Goal: Information Seeking & Learning: Find contact information

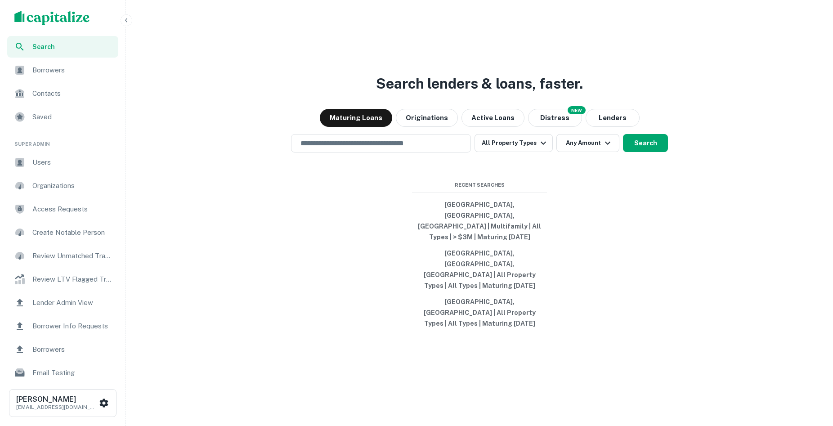
click at [129, 22] on icon "button" at bounding box center [126, 20] width 7 height 7
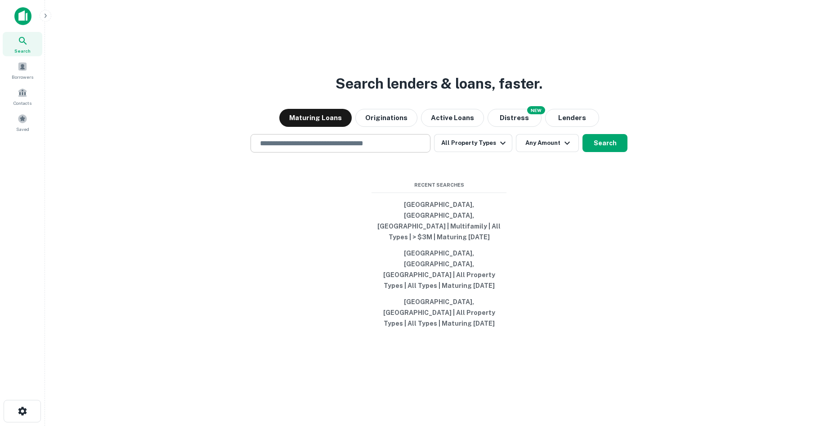
click at [324, 148] on input "text" at bounding box center [341, 143] width 172 height 10
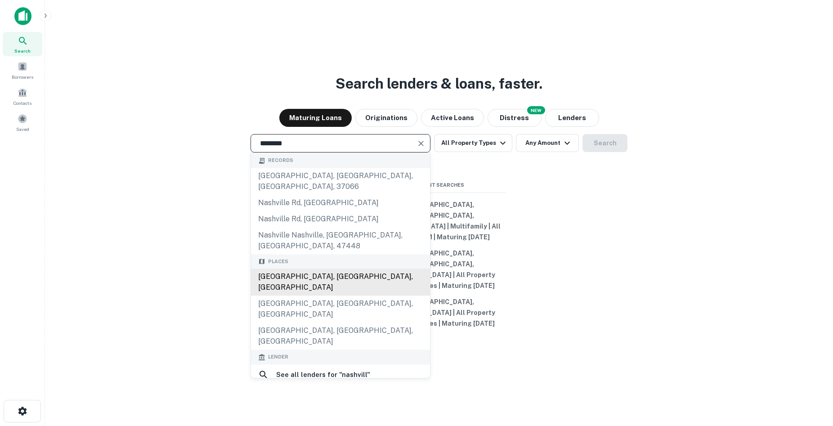
click at [286, 277] on div "[GEOGRAPHIC_DATA], [GEOGRAPHIC_DATA], [GEOGRAPHIC_DATA]" at bounding box center [340, 282] width 179 height 27
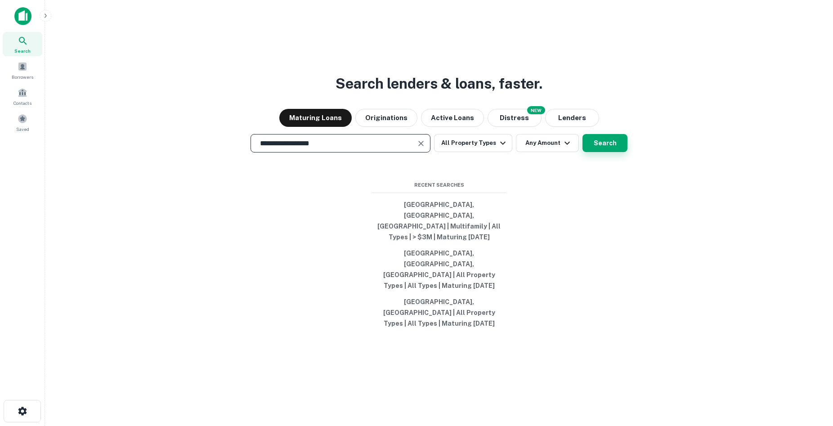
type input "**********"
click at [611, 152] on button "Search" at bounding box center [604, 143] width 45 height 18
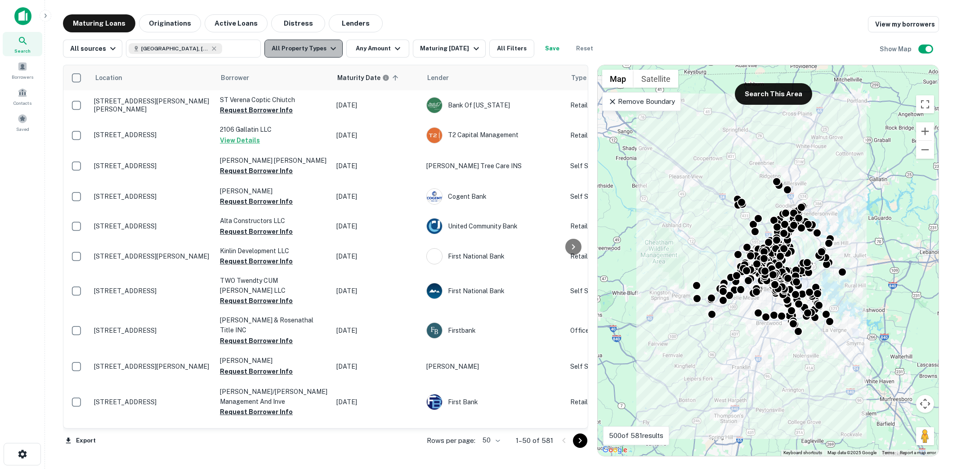
click at [320, 50] on button "All Property Types" at bounding box center [303, 49] width 78 height 18
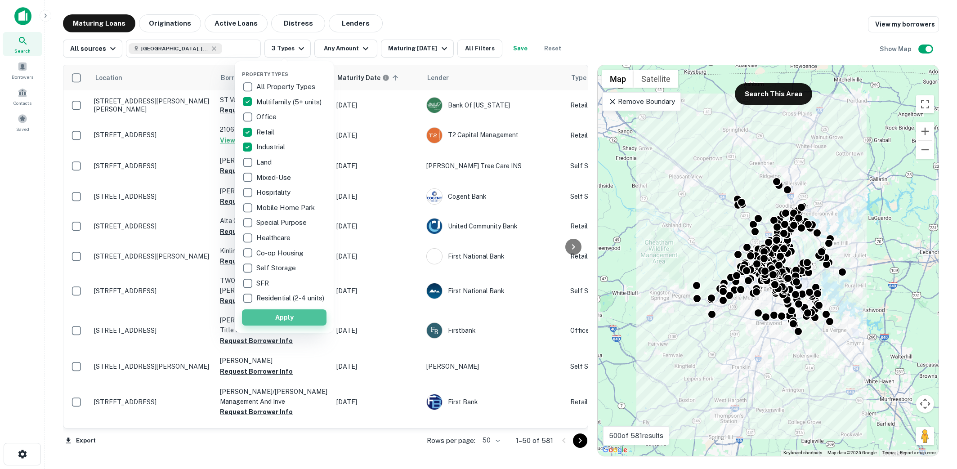
click at [267, 321] on button "Apply" at bounding box center [284, 317] width 85 height 16
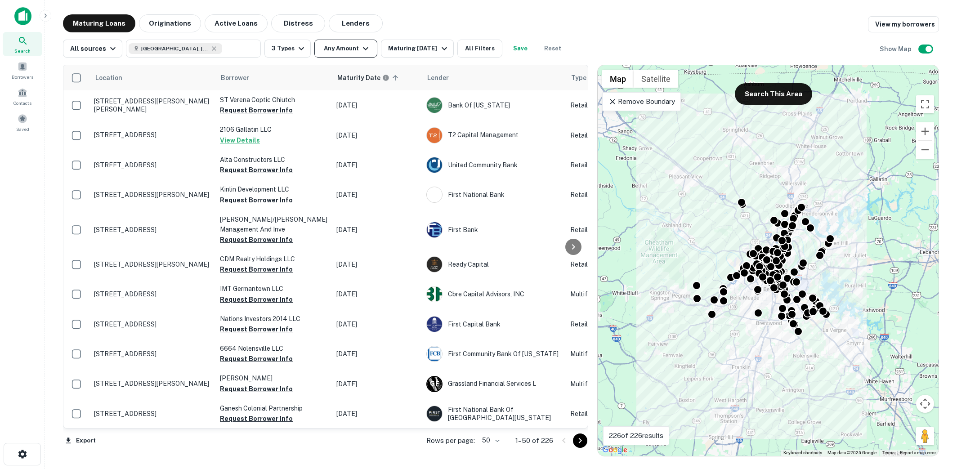
click at [367, 52] on button "Any Amount" at bounding box center [345, 49] width 63 height 18
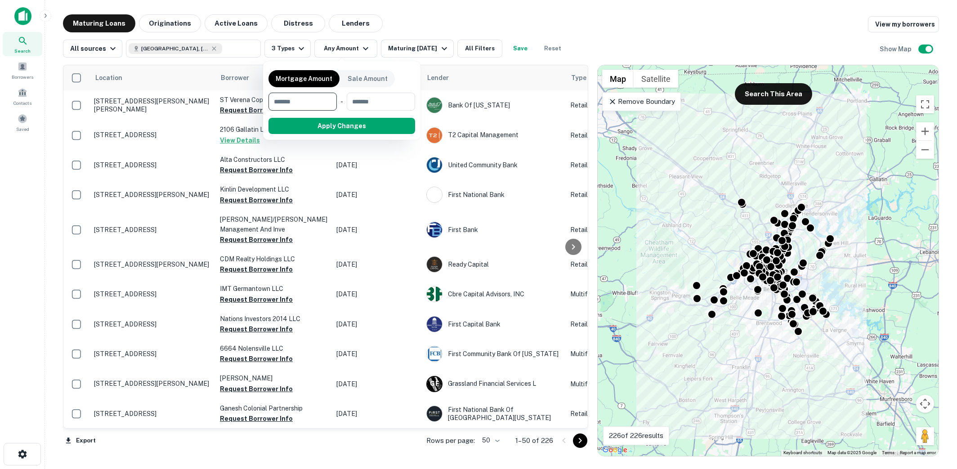
click at [325, 99] on input "number" at bounding box center [300, 102] width 62 height 18
type input "*******"
click at [380, 98] on input "number" at bounding box center [380, 102] width 57 height 18
type input "********"
click at [383, 123] on button "Apply Changes" at bounding box center [358, 126] width 114 height 16
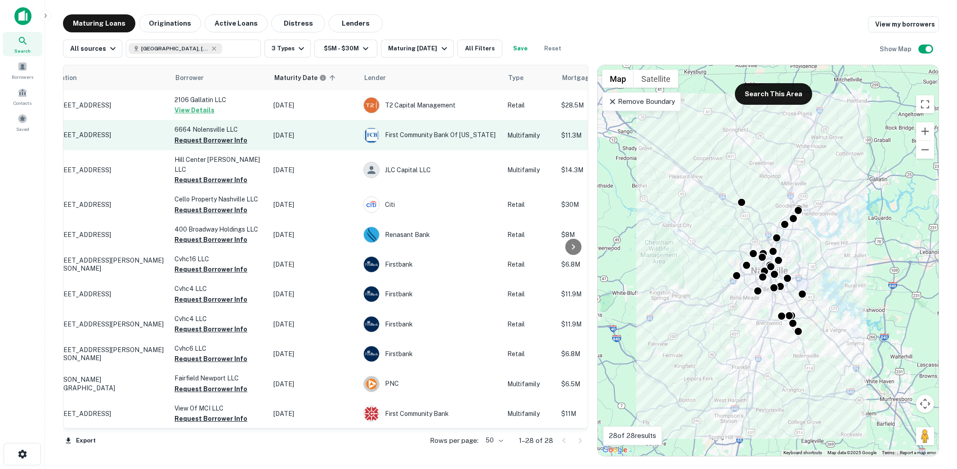
scroll to position [0, 3]
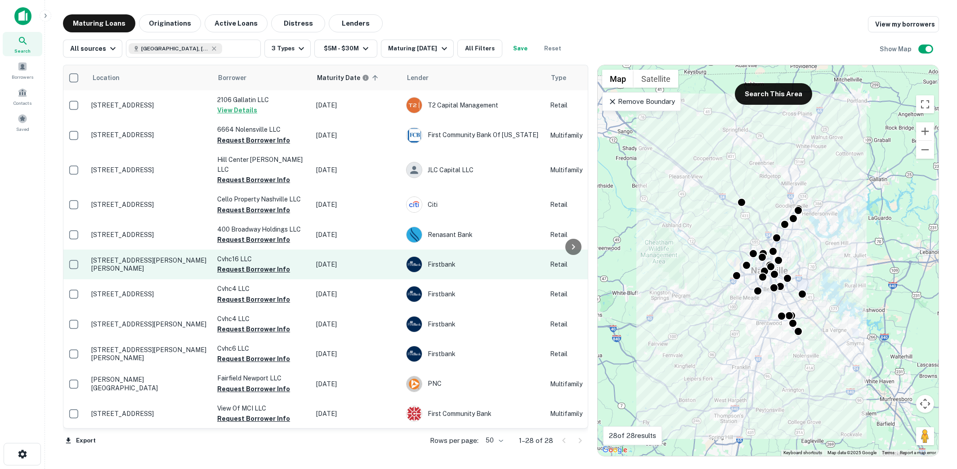
click at [125, 258] on p "[STREET_ADDRESS][PERSON_NAME][PERSON_NAME]" at bounding box center [149, 264] width 117 height 16
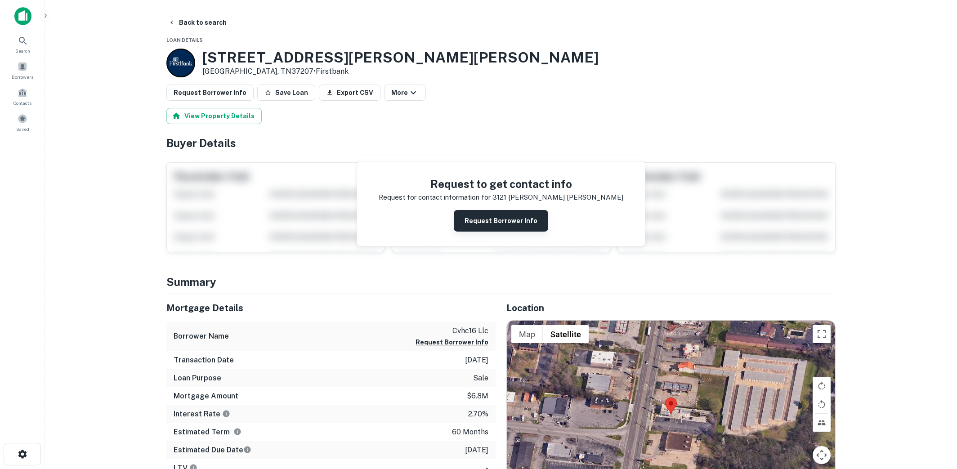
click at [487, 225] on button "Request Borrower Info" at bounding box center [501, 221] width 94 height 22
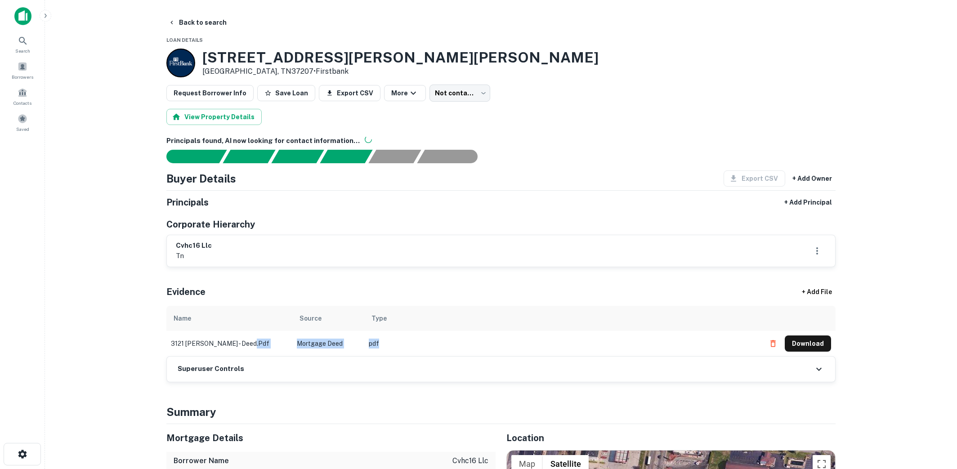
drag, startPoint x: 389, startPoint y: 349, endPoint x: 291, endPoint y: 344, distance: 97.7
click at [291, 344] on tr "3121 [PERSON_NAME] - deed.pdf Mortgage Deed pdf Download" at bounding box center [500, 343] width 669 height 25
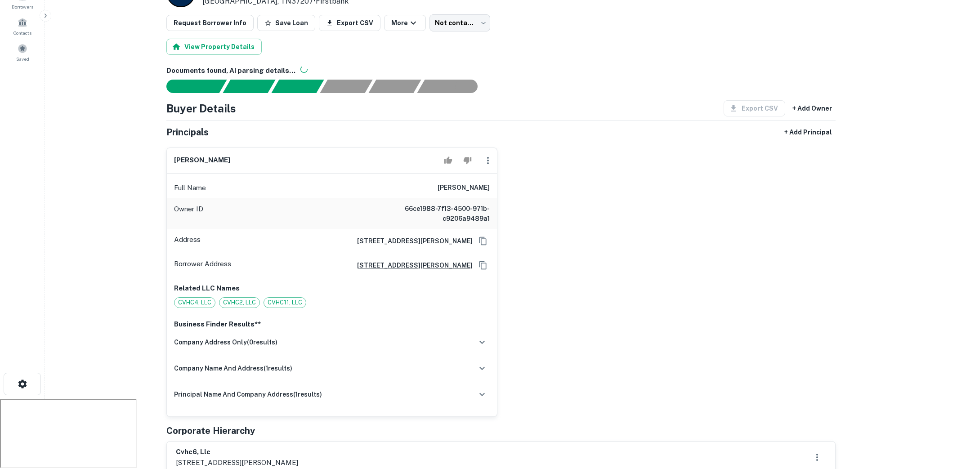
scroll to position [74, 0]
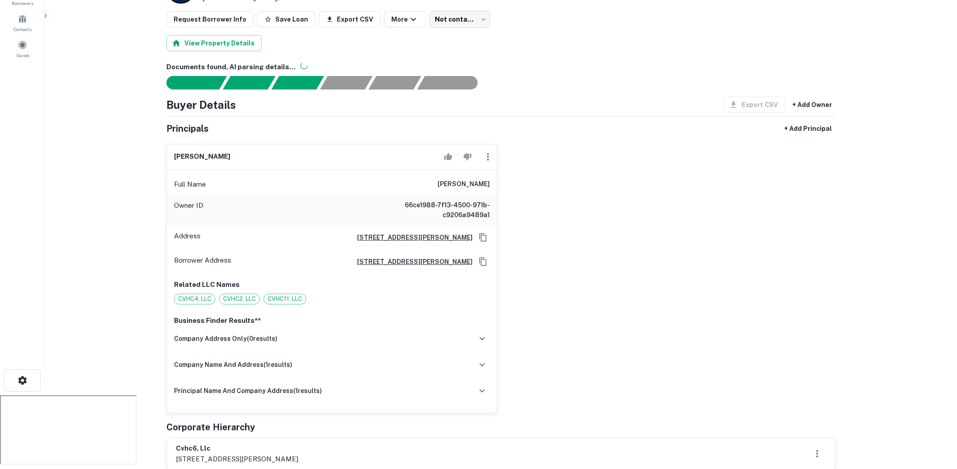
drag, startPoint x: 421, startPoint y: 183, endPoint x: 494, endPoint y: 182, distance: 72.9
click at [494, 182] on div "Full Name homayoun aminmadani" at bounding box center [332, 185] width 330 height 22
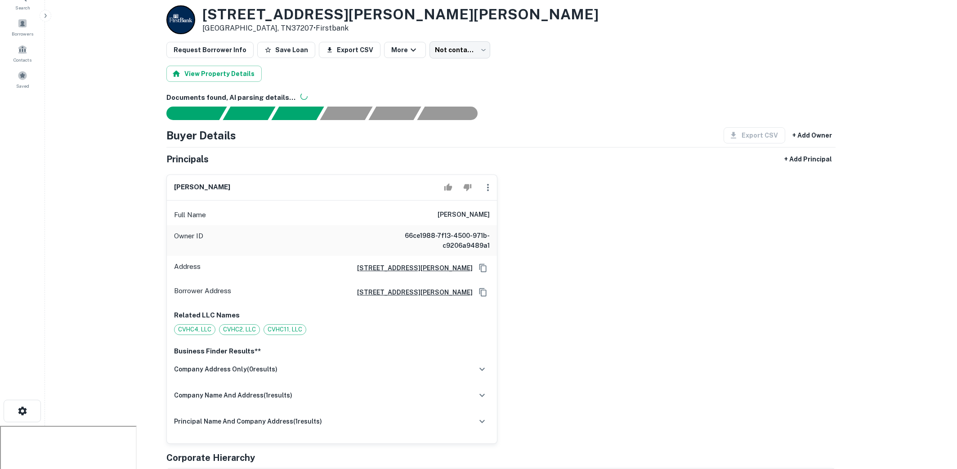
scroll to position [0, 0]
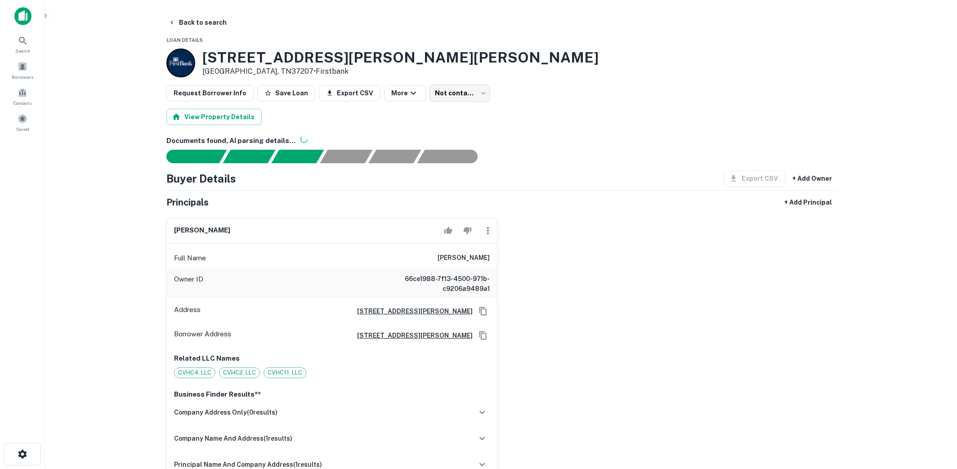
click at [545, 276] on div "homayoun aminmadani Full Name homayoun aminmadani Owner ID 66ce1988-7f13-4500-9…" at bounding box center [497, 348] width 676 height 277
click at [209, 27] on button "Back to search" at bounding box center [198, 22] width 66 height 16
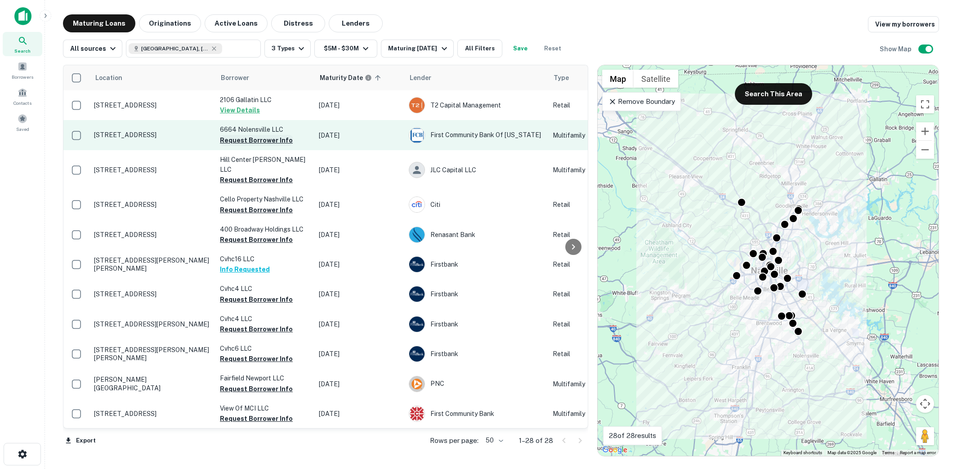
click at [260, 139] on button "Request Borrower Info" at bounding box center [256, 140] width 73 height 11
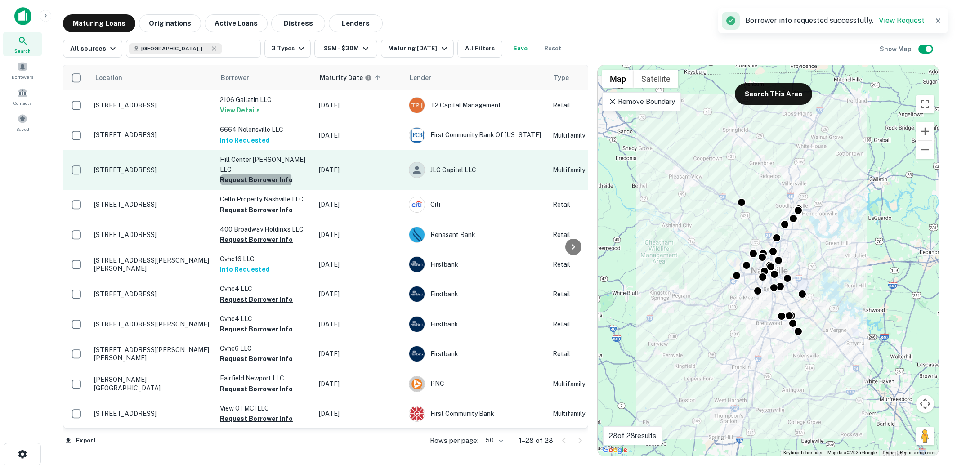
click at [255, 175] on button "Request Borrower Info" at bounding box center [256, 180] width 73 height 11
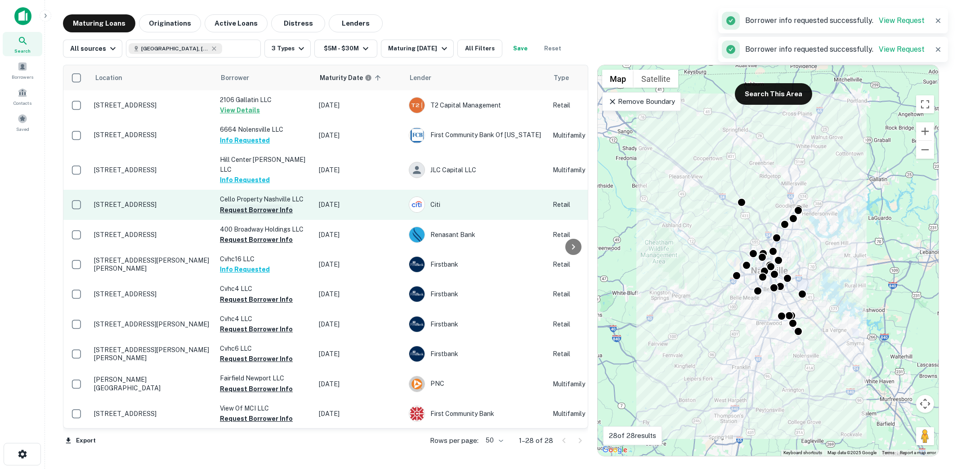
click at [253, 205] on button "Request Borrower Info" at bounding box center [256, 210] width 73 height 11
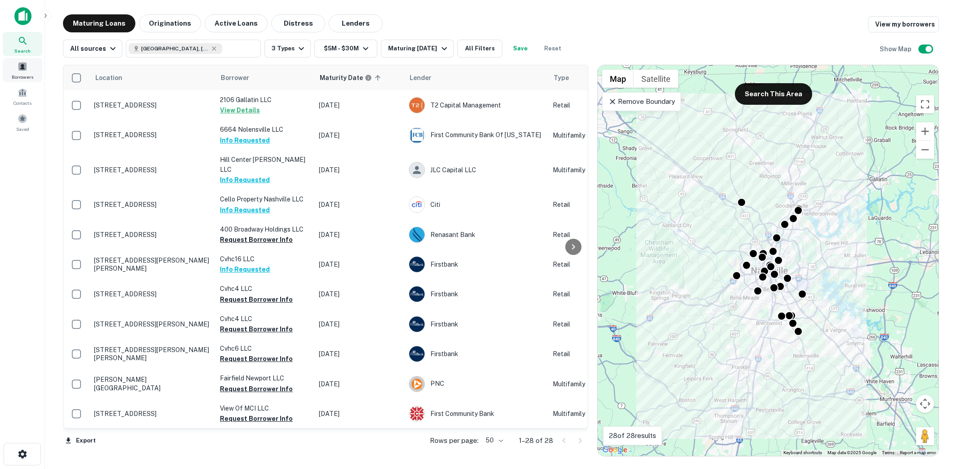
click at [28, 74] on span "Borrowers" at bounding box center [23, 76] width 22 height 7
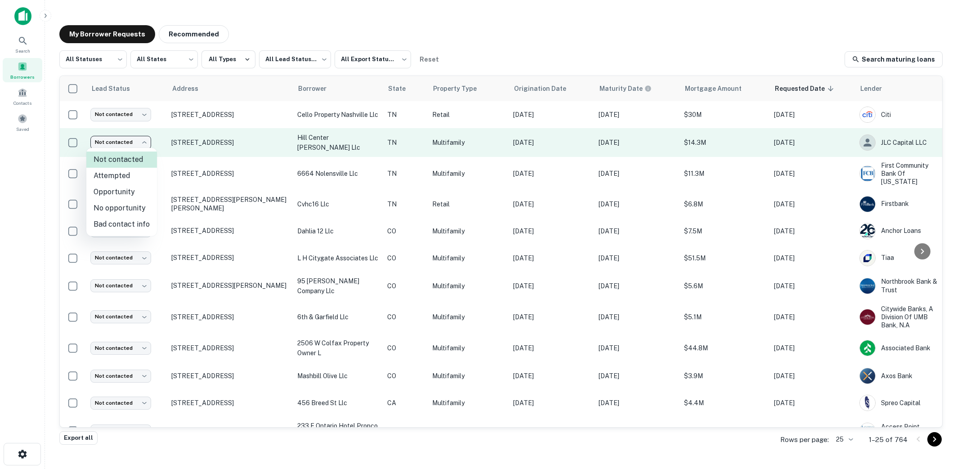
click at [146, 141] on body "Search Borrowers Contacts Saved My Borrower Requests Recommended All Statuses *…" at bounding box center [478, 234] width 957 height 469
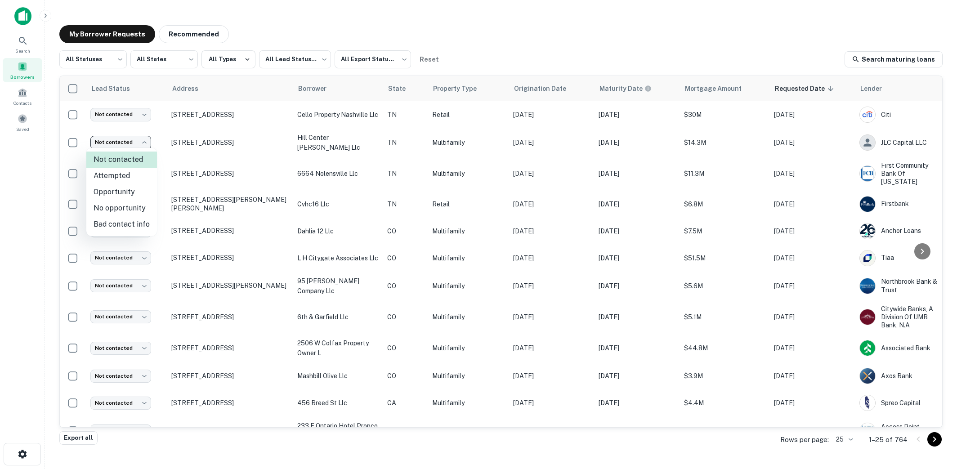
click at [511, 61] on div at bounding box center [478, 234] width 957 height 469
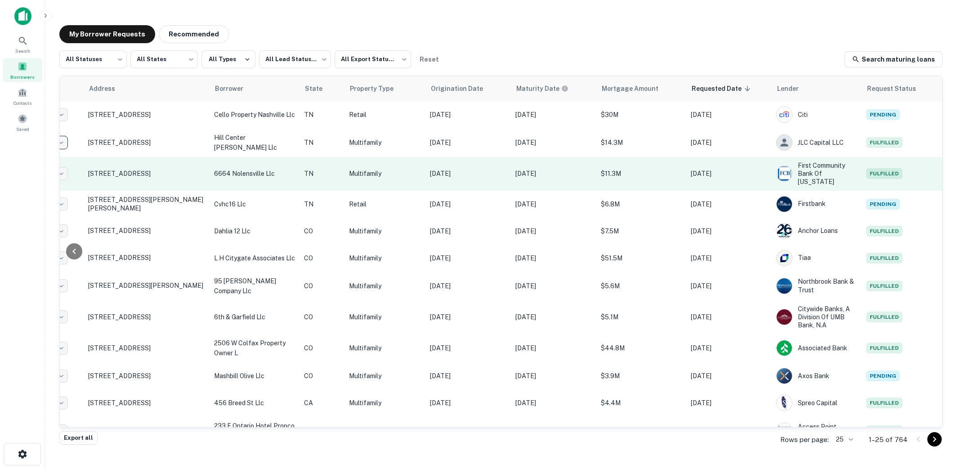
scroll to position [0, 83]
click at [651, 169] on p "$11.3M" at bounding box center [641, 174] width 81 height 10
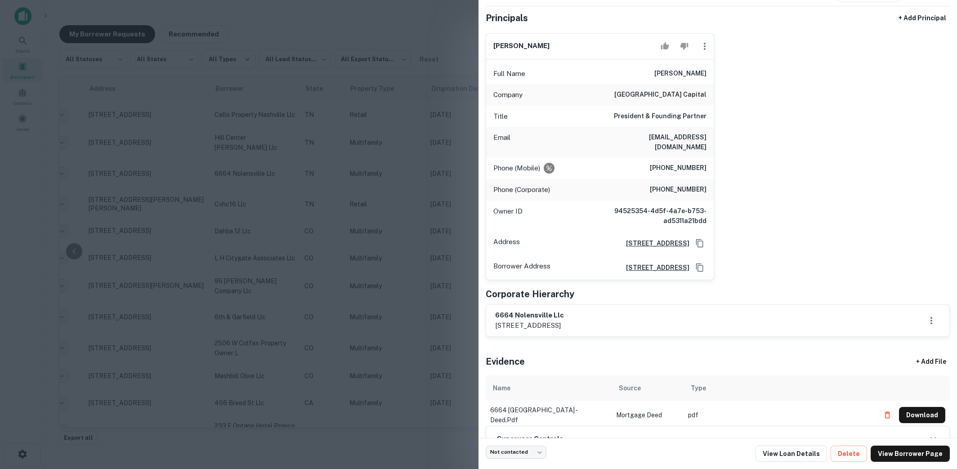
scroll to position [64, 0]
drag, startPoint x: 631, startPoint y: 136, endPoint x: 715, endPoint y: 133, distance: 84.6
click at [715, 133] on div "benjamin f. byrd Full Name benjamin f. byrd Company ramston capital Title Presi…" at bounding box center [714, 152] width 471 height 254
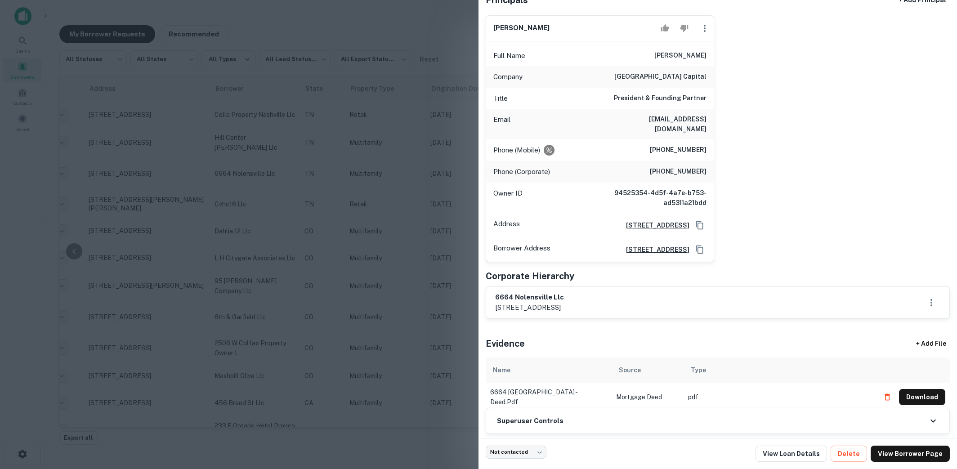
click at [423, 227] on div at bounding box center [478, 234] width 957 height 469
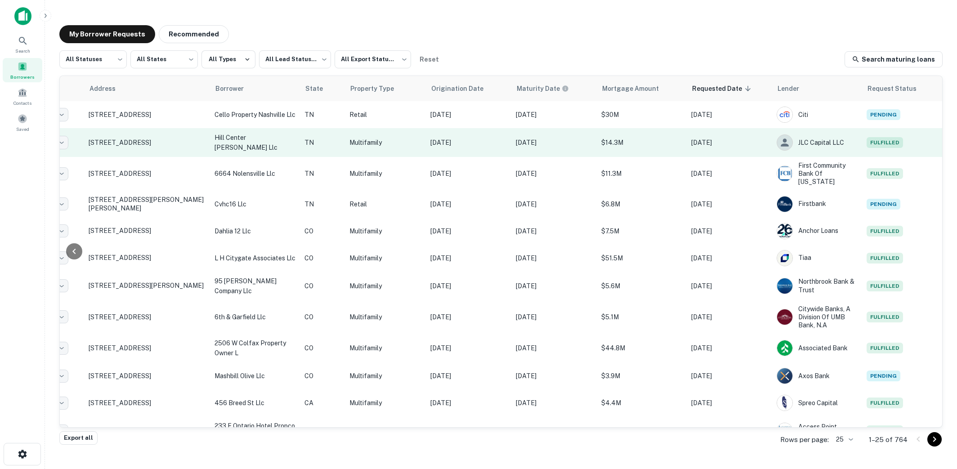
click at [395, 142] on p "Multifamily" at bounding box center [385, 143] width 72 height 10
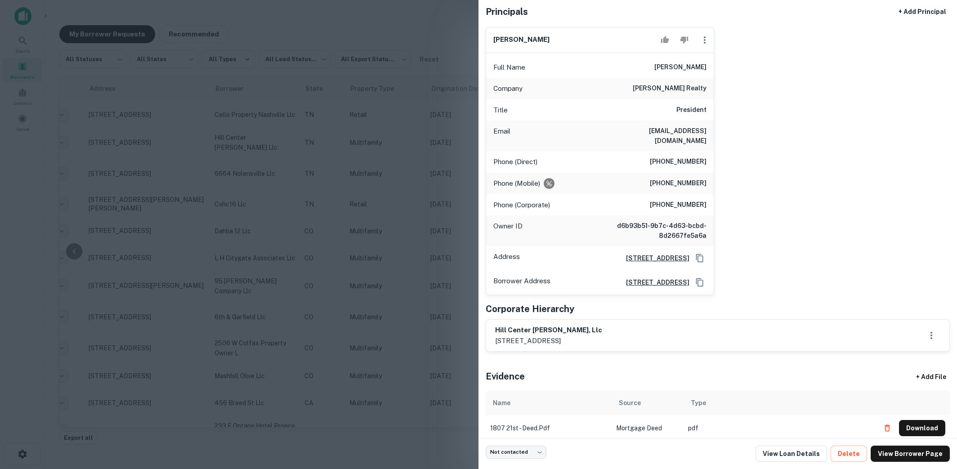
scroll to position [87, 0]
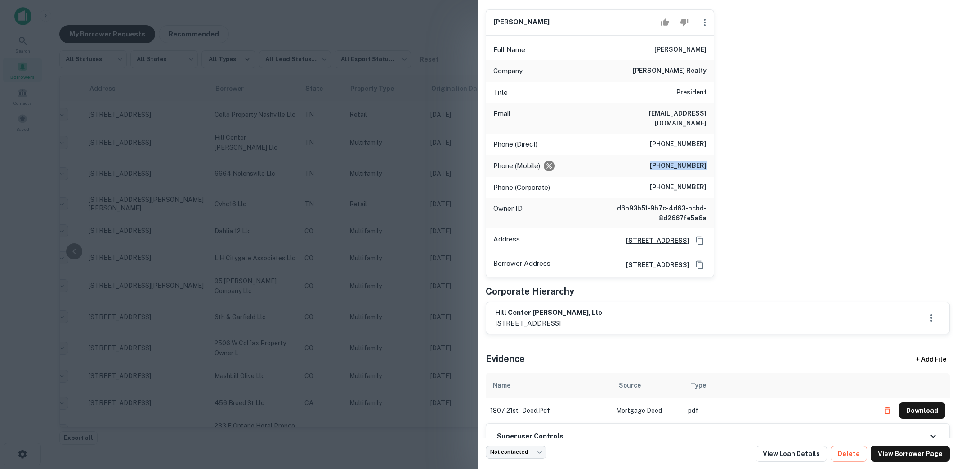
drag, startPoint x: 656, startPoint y: 156, endPoint x: 708, endPoint y: 156, distance: 52.6
click at [708, 156] on div "Phone (Mobile) (615) 347-4907" at bounding box center [600, 166] width 228 height 22
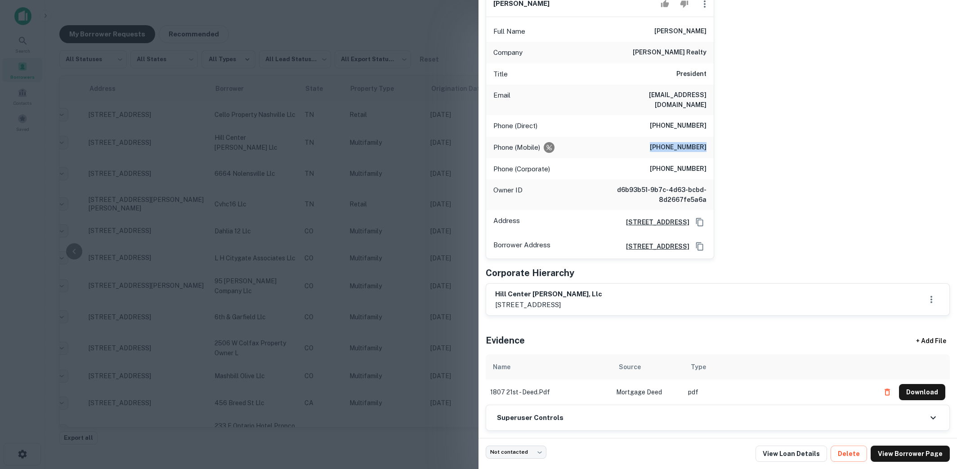
scroll to position [110, 0]
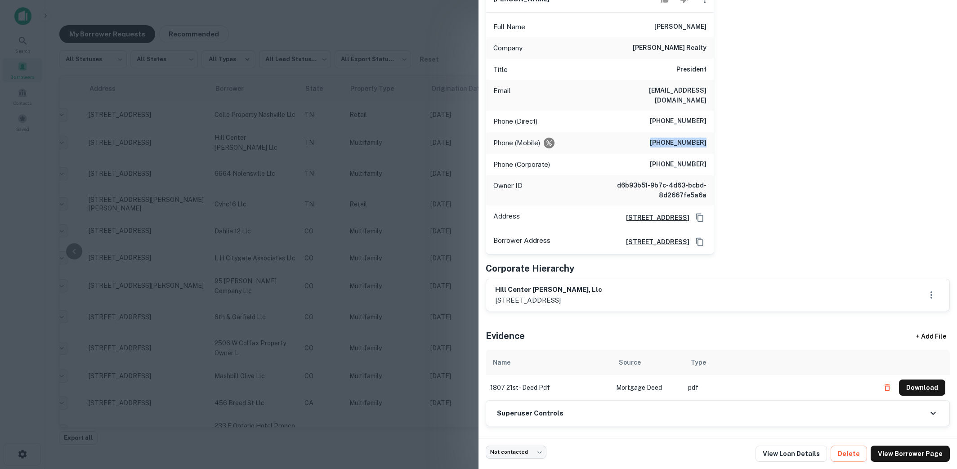
click at [762, 134] on div "celeste patterson Full Name celeste patterson Company hg hill realty Title Pres…" at bounding box center [714, 117] width 471 height 276
click at [342, 211] on div at bounding box center [478, 234] width 957 height 469
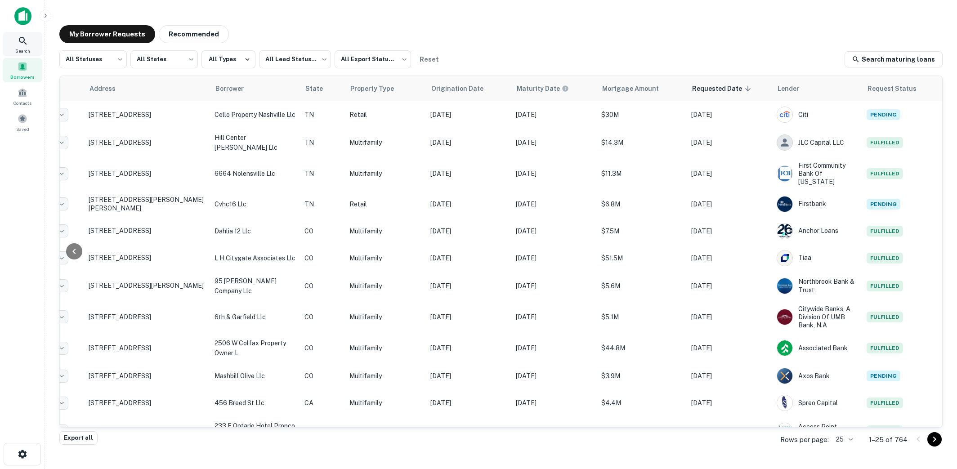
click at [19, 47] on span "Search" at bounding box center [22, 50] width 15 height 7
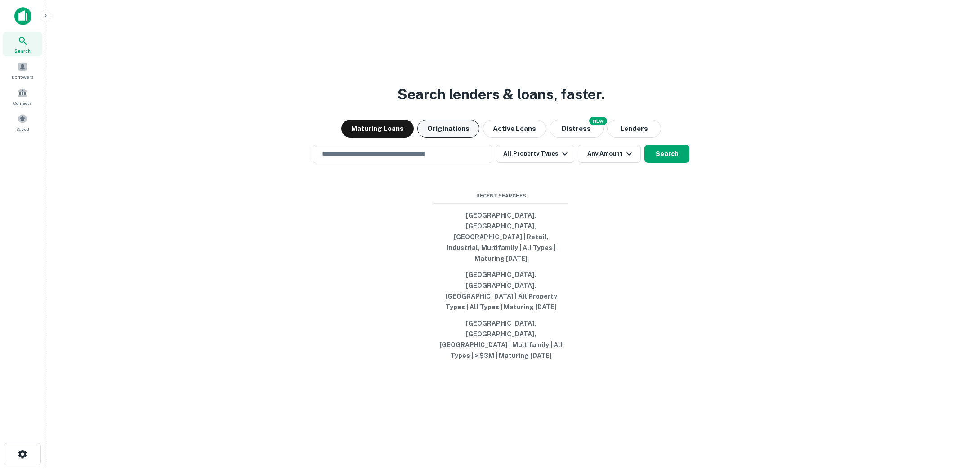
click at [446, 138] on button "Originations" at bounding box center [448, 129] width 62 height 18
click at [451, 159] on input "text" at bounding box center [403, 154] width 172 height 10
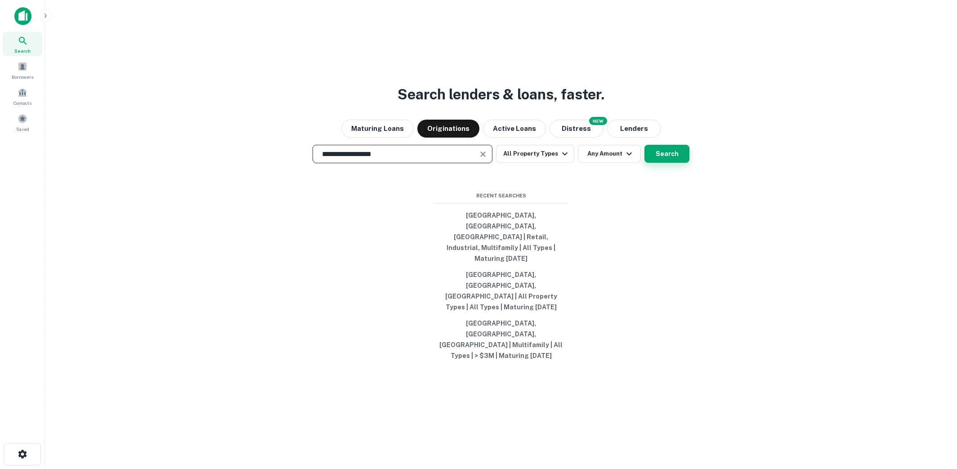
type input "**********"
click at [660, 163] on button "Search" at bounding box center [666, 154] width 45 height 18
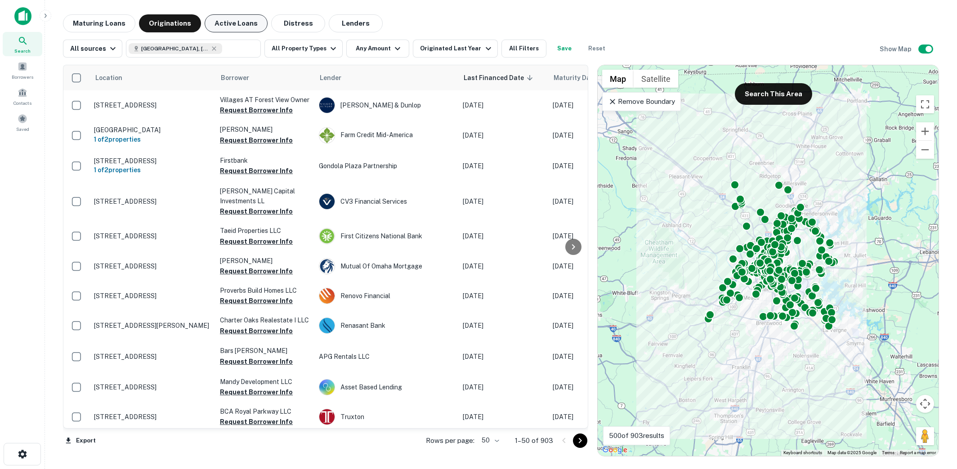
click at [233, 23] on button "Active Loans" at bounding box center [236, 23] width 63 height 18
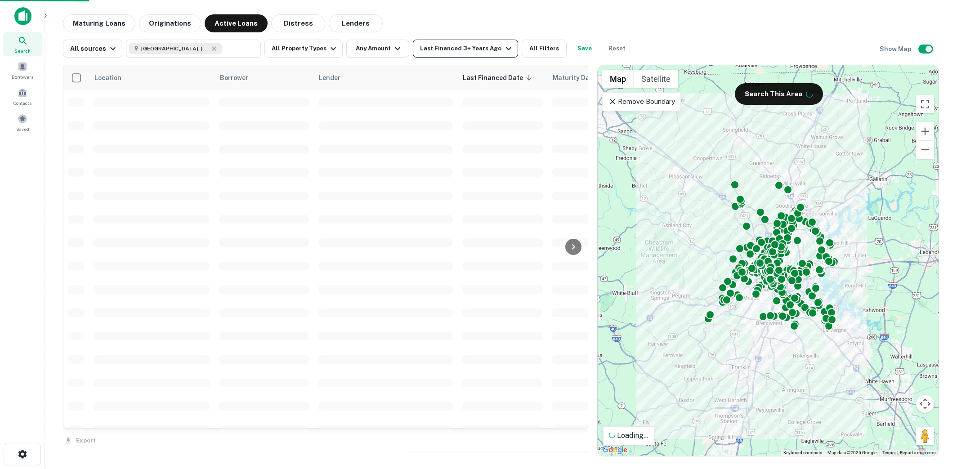
click at [503, 50] on icon "button" at bounding box center [508, 48] width 11 height 11
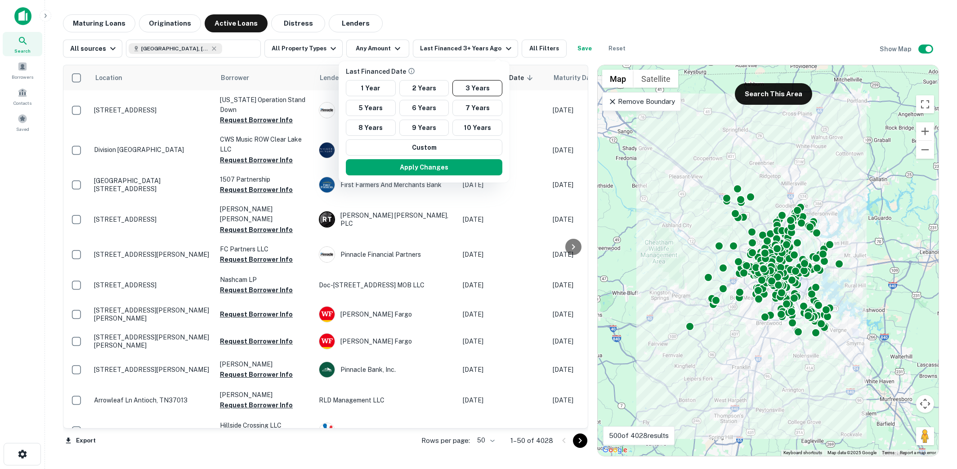
click at [428, 39] on div at bounding box center [478, 234] width 957 height 469
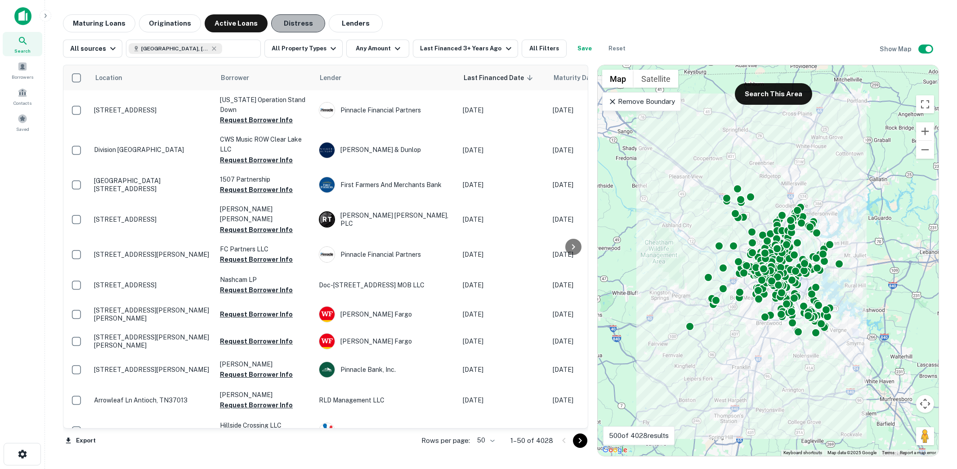
click at [296, 27] on button "Distress" at bounding box center [298, 23] width 54 height 18
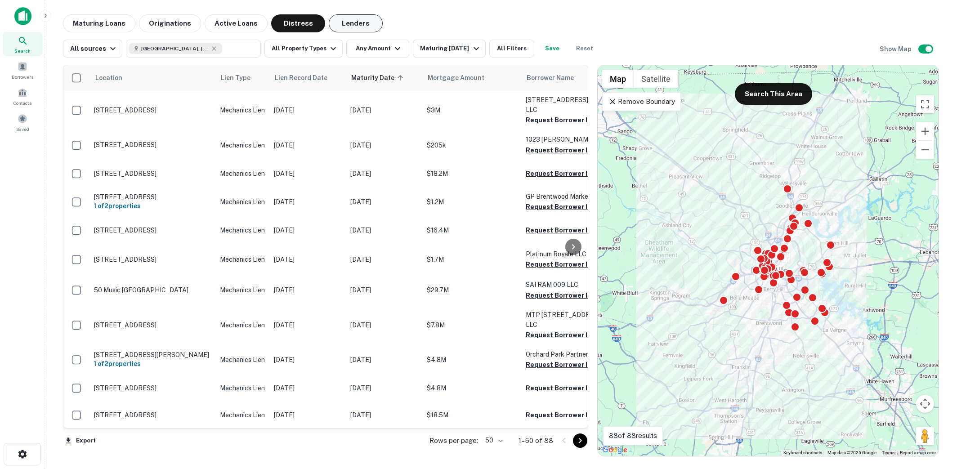
click at [340, 20] on button "Lenders" at bounding box center [356, 23] width 54 height 18
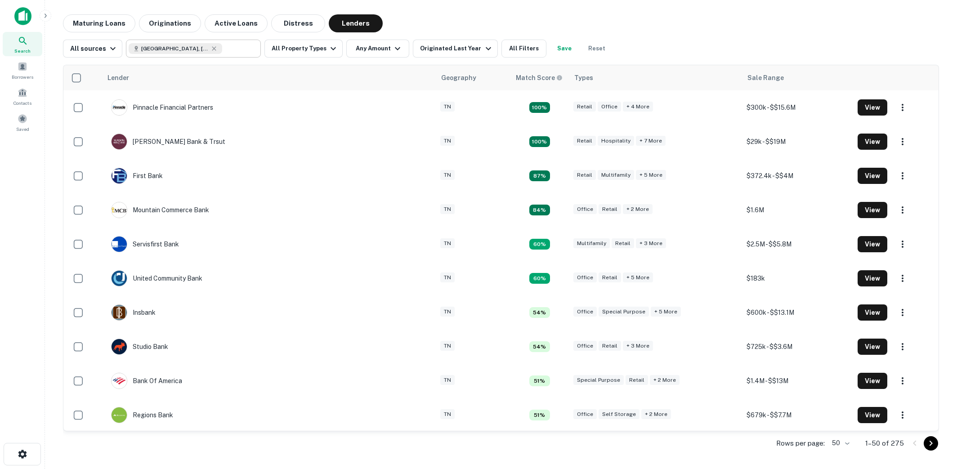
type input "**********"
click at [224, 49] on input "**********" at bounding box center [239, 48] width 35 height 13
click at [224, 49] on input "**********" at bounding box center [186, 48] width 115 height 13
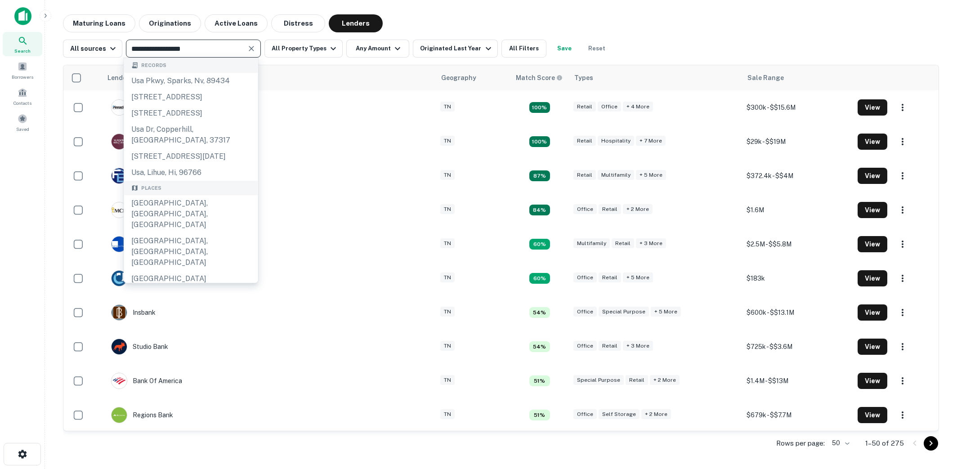
click at [411, 21] on div "Maturing Loans Originations Active Loans Distress Lenders" at bounding box center [501, 23] width 876 height 18
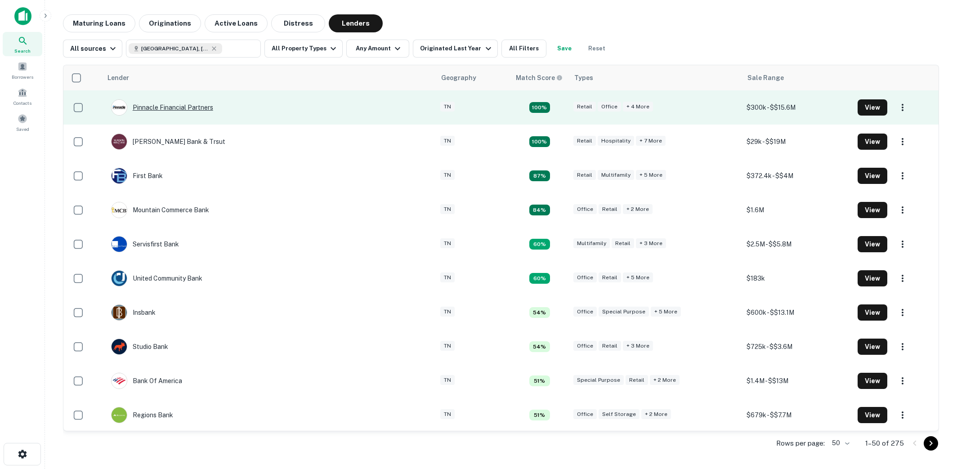
click at [181, 109] on div "Pinnacle Financial Partners" at bounding box center [162, 107] width 102 height 16
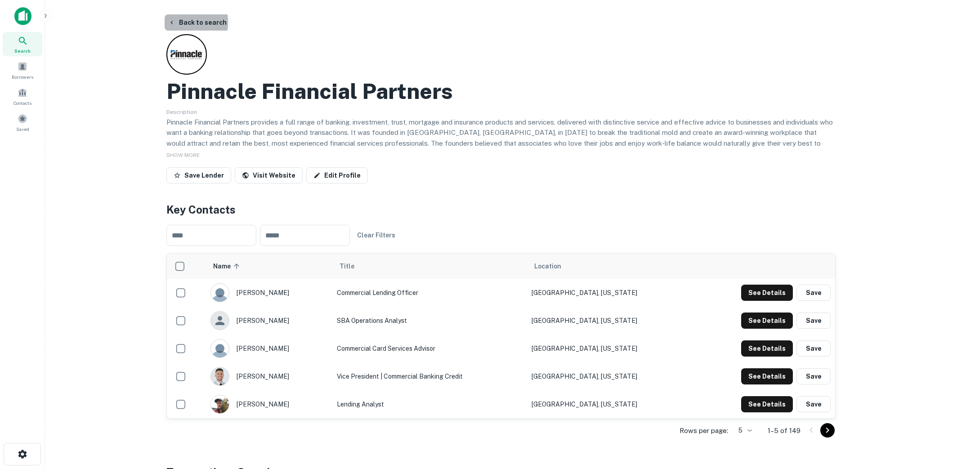
click at [177, 22] on button "Back to search" at bounding box center [198, 22] width 66 height 16
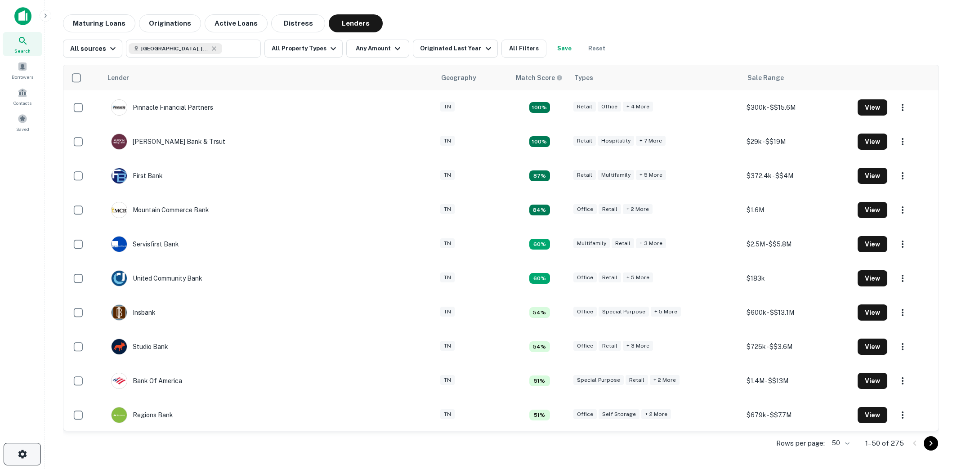
click at [8, 457] on button "button" at bounding box center [22, 454] width 37 height 22
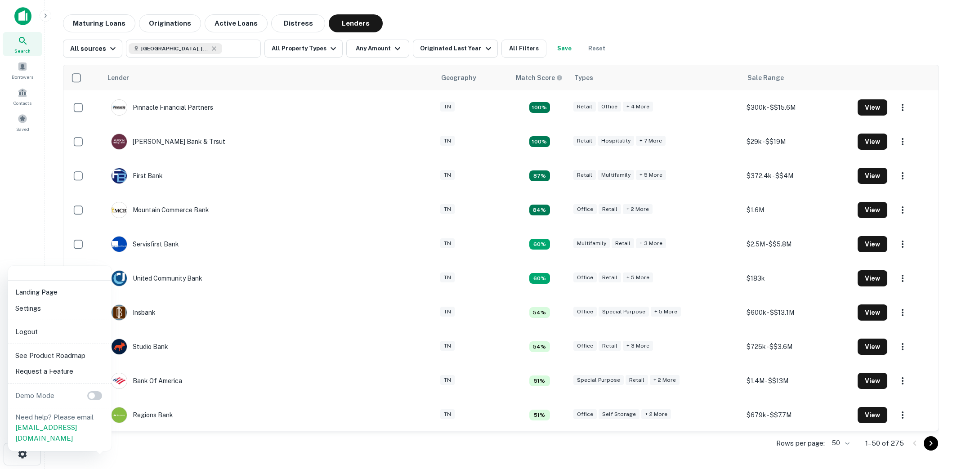
click at [66, 337] on li "Logout" at bounding box center [60, 332] width 96 height 16
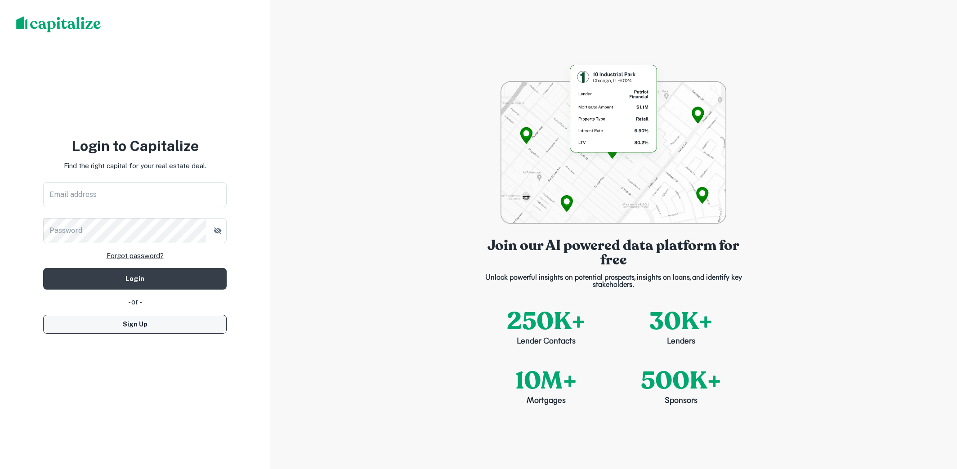
click at [141, 321] on button "Sign Up" at bounding box center [134, 324] width 183 height 19
select select "**"
